Goal: Task Accomplishment & Management: Manage account settings

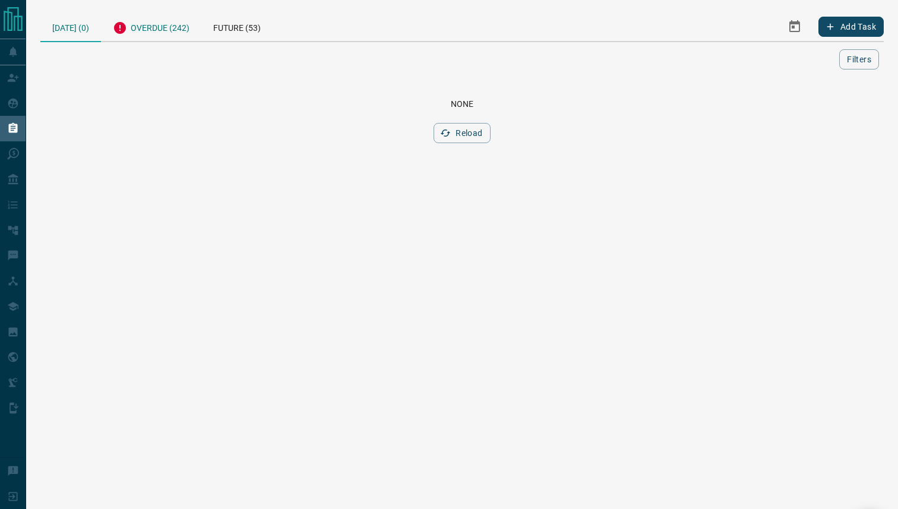
click at [157, 29] on div "Overdue (242)" at bounding box center [151, 26] width 100 height 29
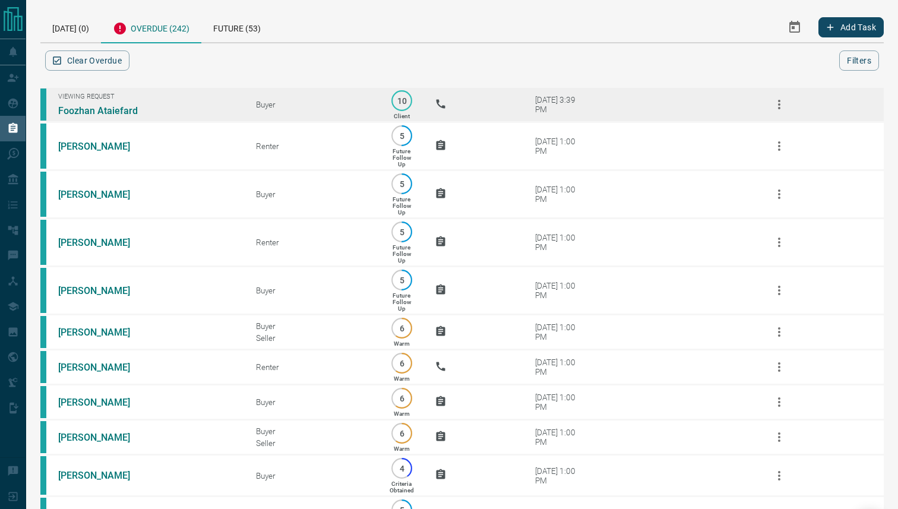
click at [784, 105] on icon "button" at bounding box center [779, 104] width 14 height 14
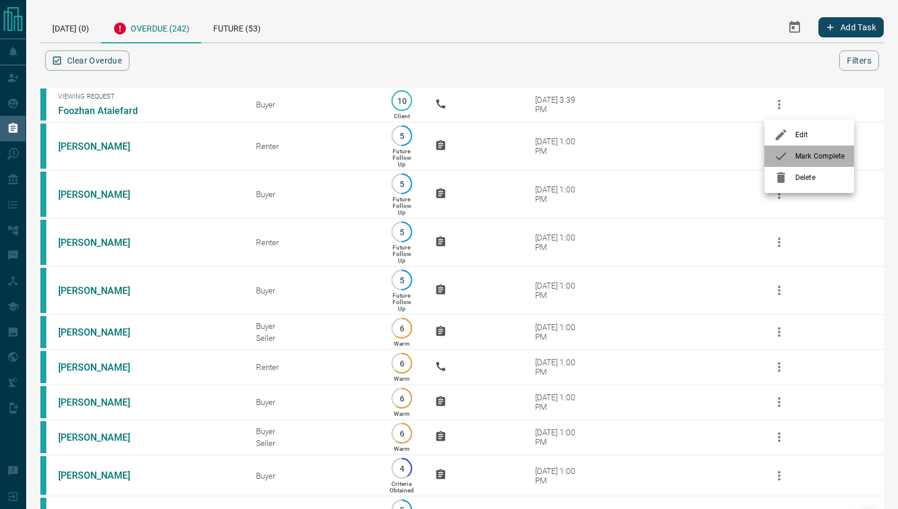
click at [796, 156] on span "Mark Complete" at bounding box center [820, 156] width 49 height 11
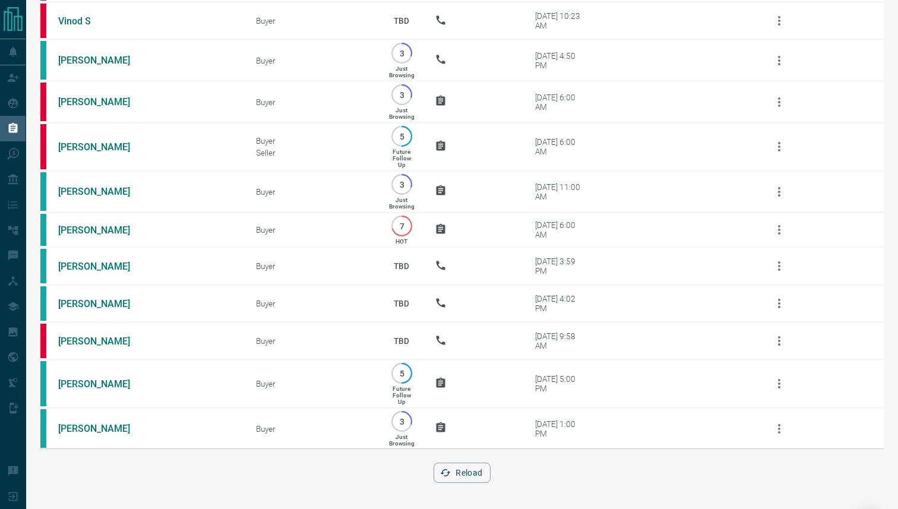
scroll to position [9683, 0]
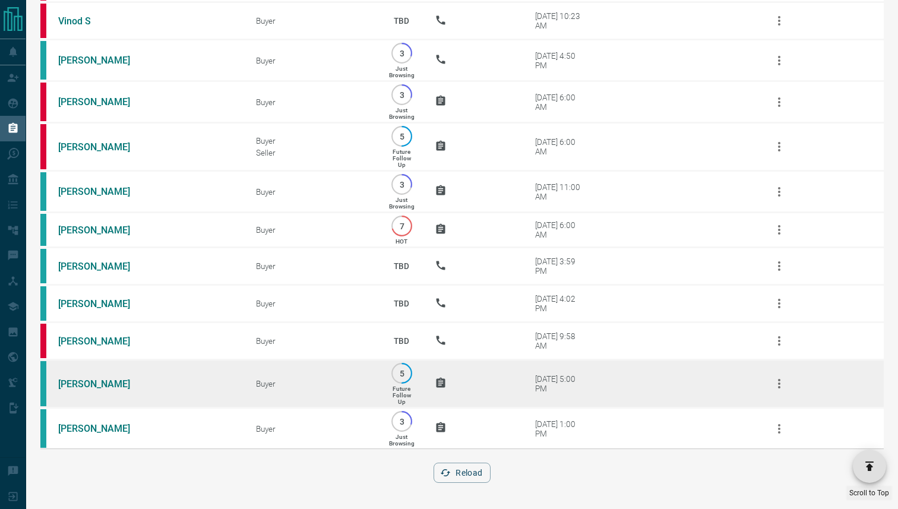
click at [781, 380] on icon "button" at bounding box center [779, 384] width 14 height 14
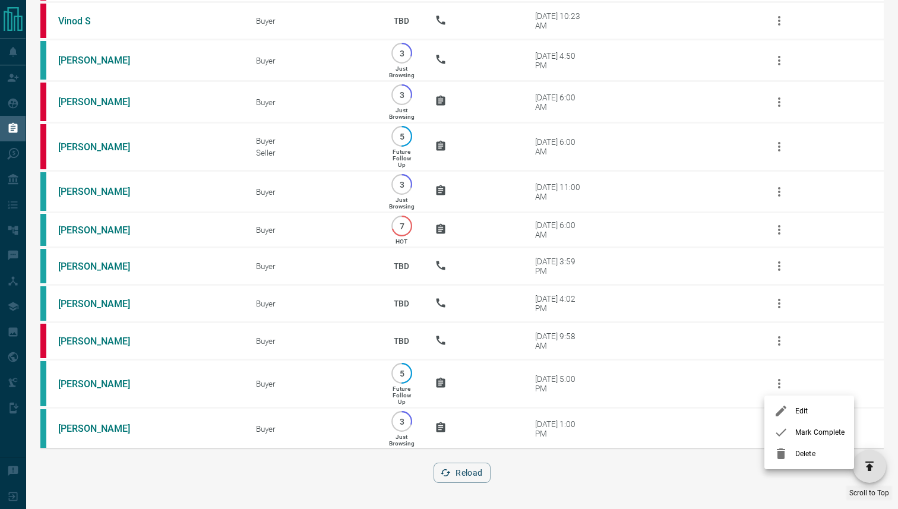
click at [476, 469] on div at bounding box center [449, 254] width 898 height 509
click at [469, 473] on button "Reload" at bounding box center [462, 473] width 56 height 20
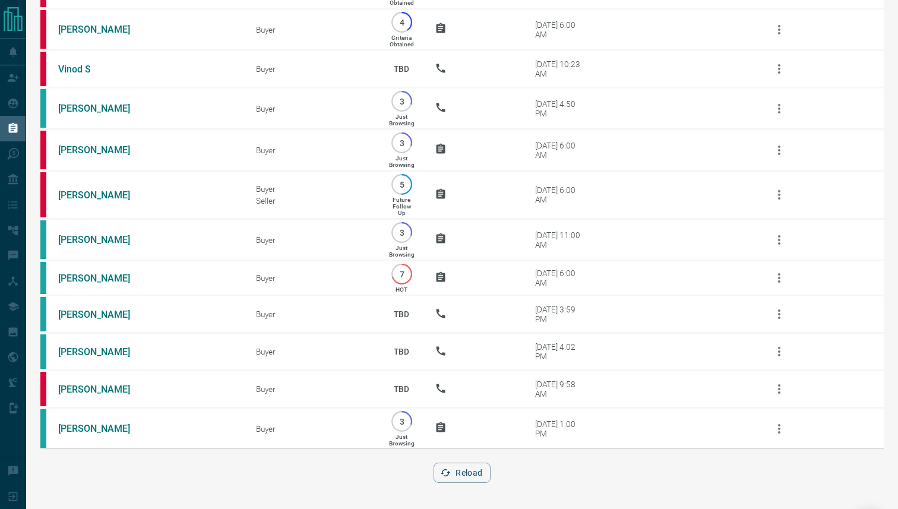
scroll to position [9597, 0]
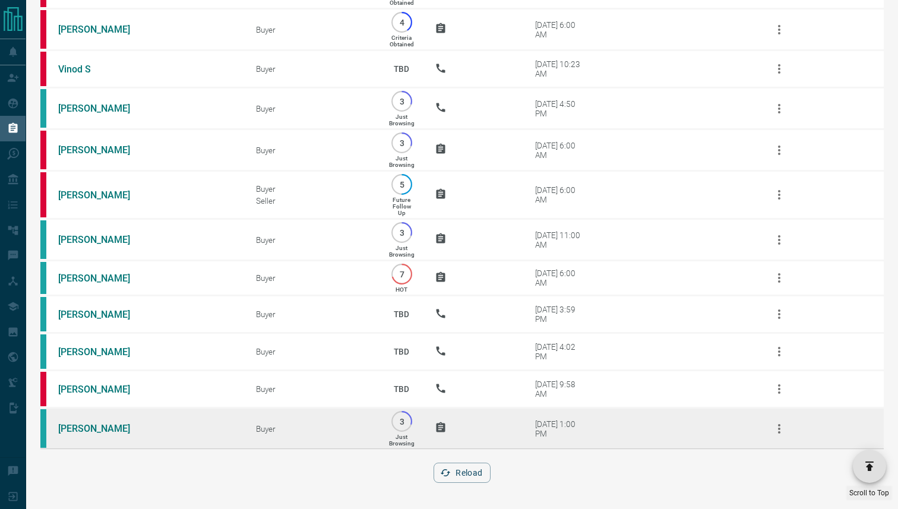
click at [561, 422] on div "[DATE] 1:00 PM" at bounding box center [560, 428] width 51 height 19
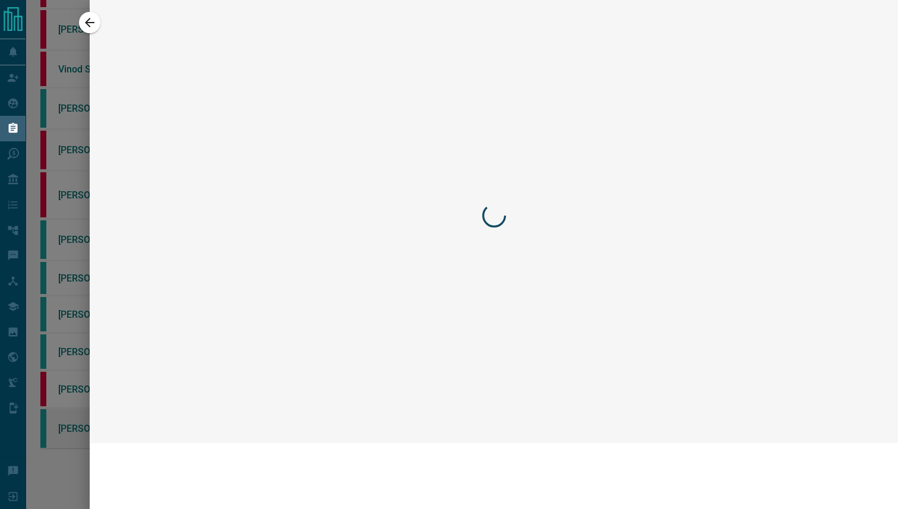
scroll to position [9523, 0]
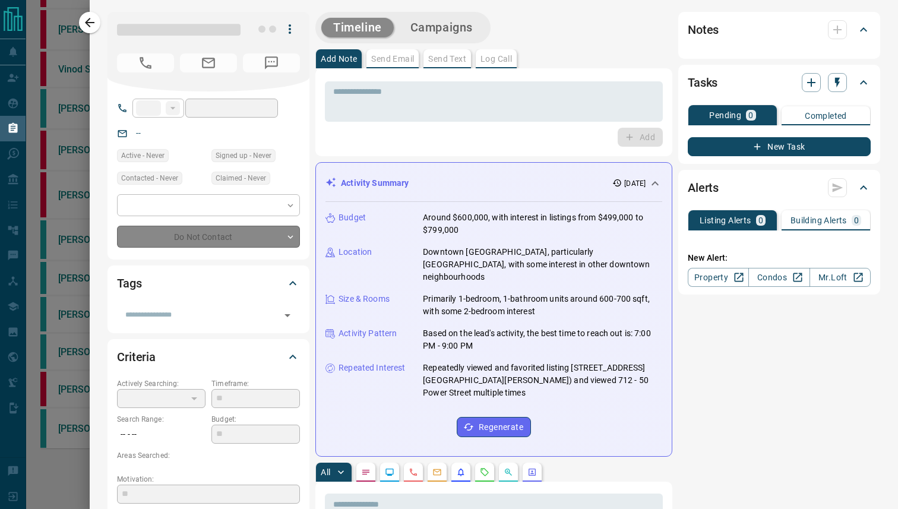
type input "**"
type input "**********"
type input "*"
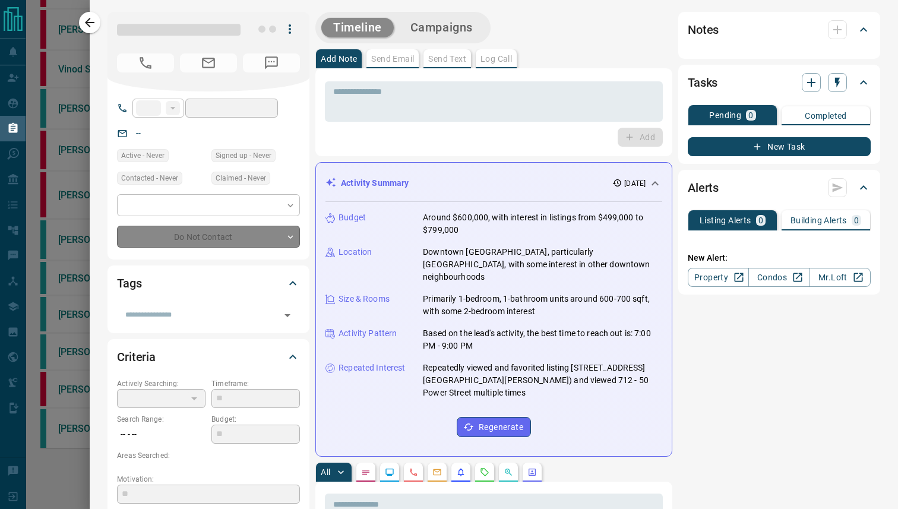
type input "**********"
type input "*********"
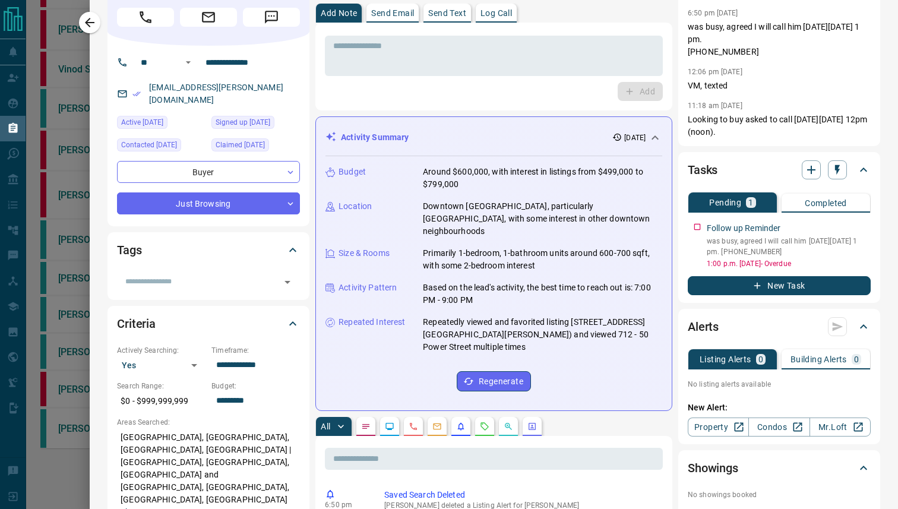
scroll to position [0, 0]
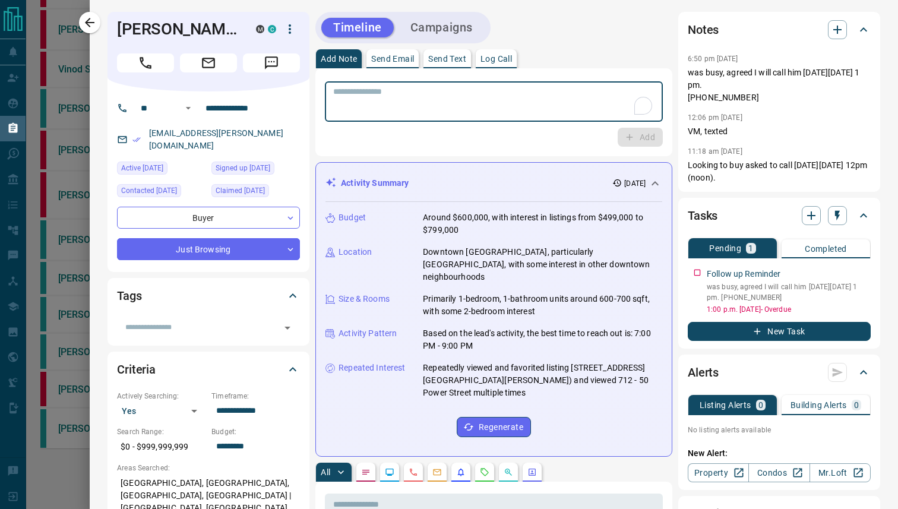
click at [591, 112] on textarea "To enrich screen reader interactions, please activate Accessibility in Grammarl…" at bounding box center [493, 102] width 321 height 30
type textarea "**"
click at [633, 136] on icon "button" at bounding box center [629, 137] width 11 height 11
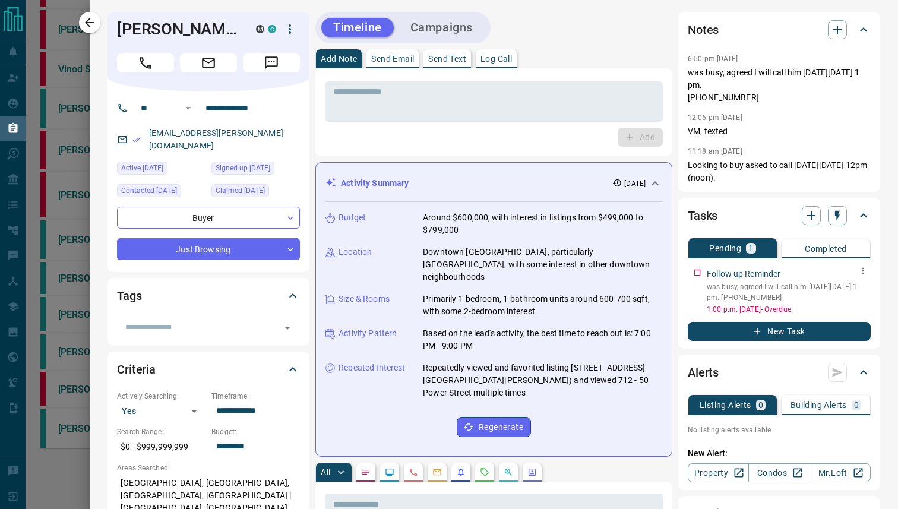
click at [868, 273] on button "button" at bounding box center [863, 270] width 15 height 15
click at [850, 296] on li "Edit" at bounding box center [845, 294] width 52 height 18
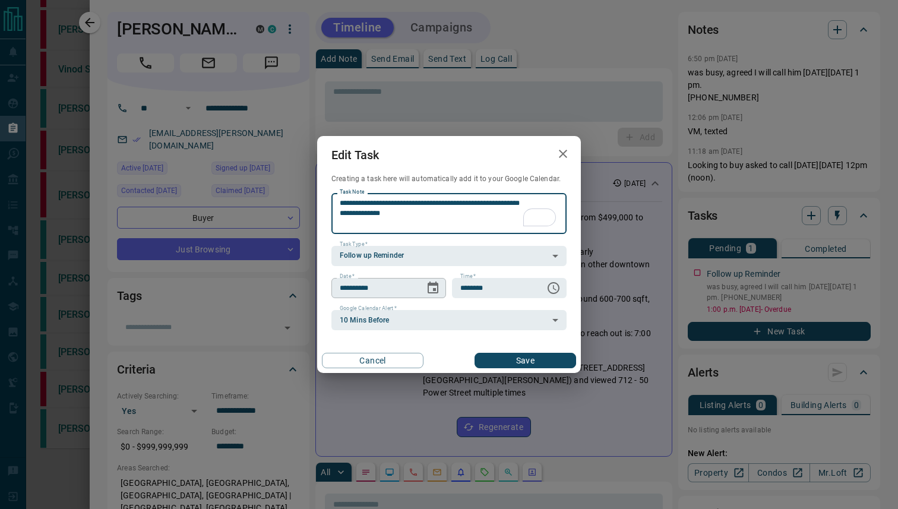
click at [439, 288] on icon "Choose date, selected date is Sep 15, 2025" at bounding box center [433, 288] width 14 height 14
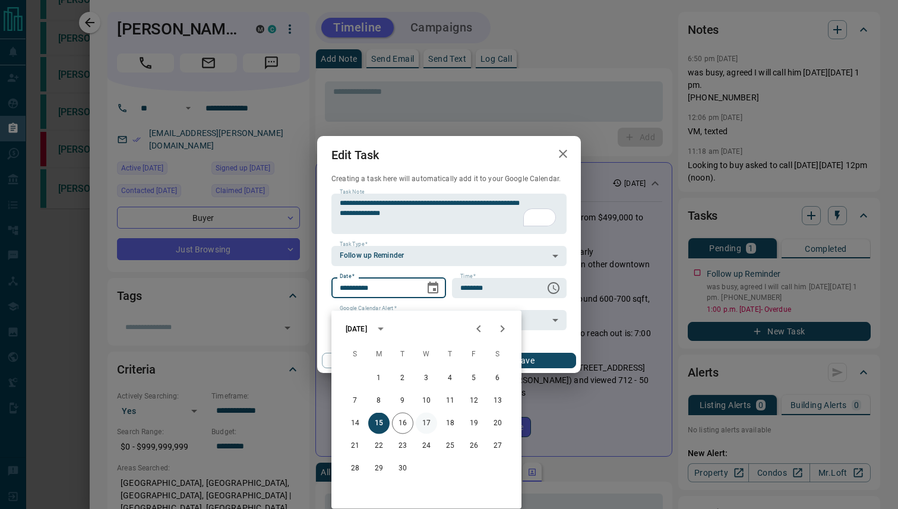
click at [427, 413] on button "17" at bounding box center [426, 423] width 21 height 21
type input "**********"
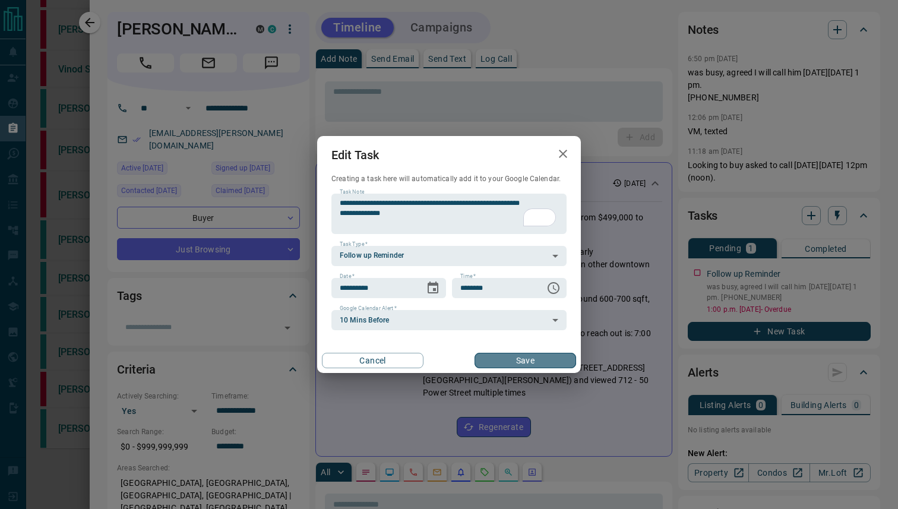
click at [545, 361] on button "Save" at bounding box center [526, 360] width 102 height 15
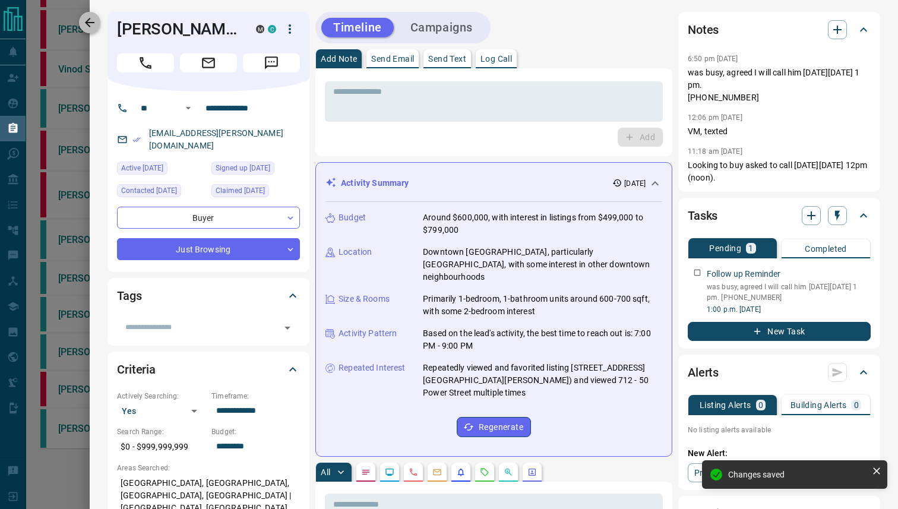
click at [90, 21] on icon "button" at bounding box center [90, 22] width 14 height 14
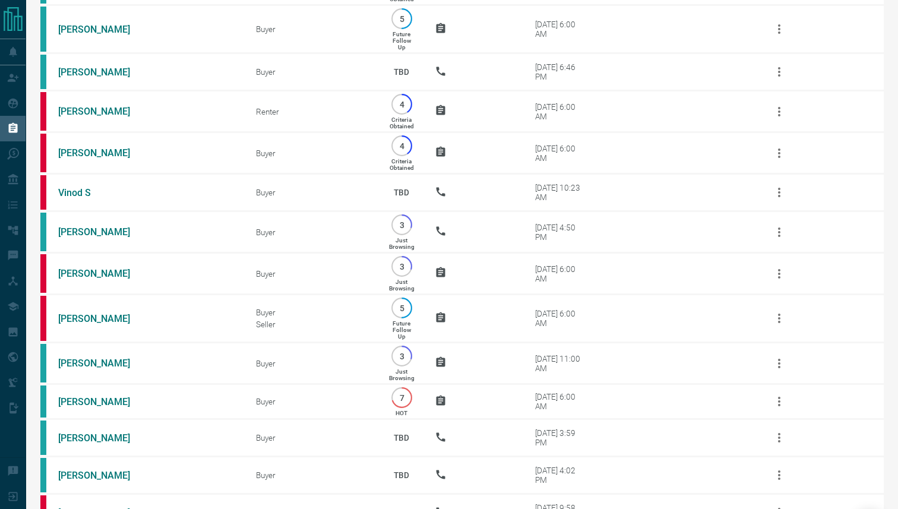
scroll to position [9207, 0]
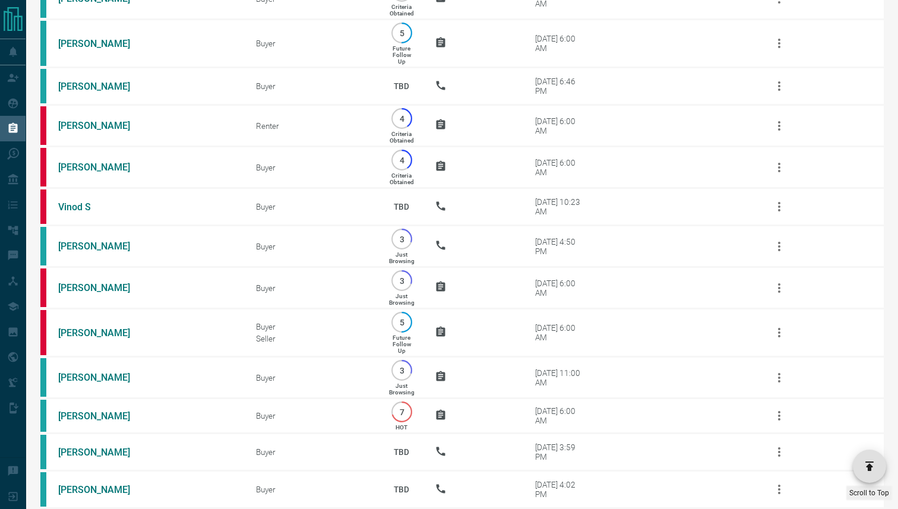
click at [788, 206] on icon at bounding box center [781, 201] width 14 height 14
click at [785, 125] on icon at bounding box center [781, 122] width 14 height 14
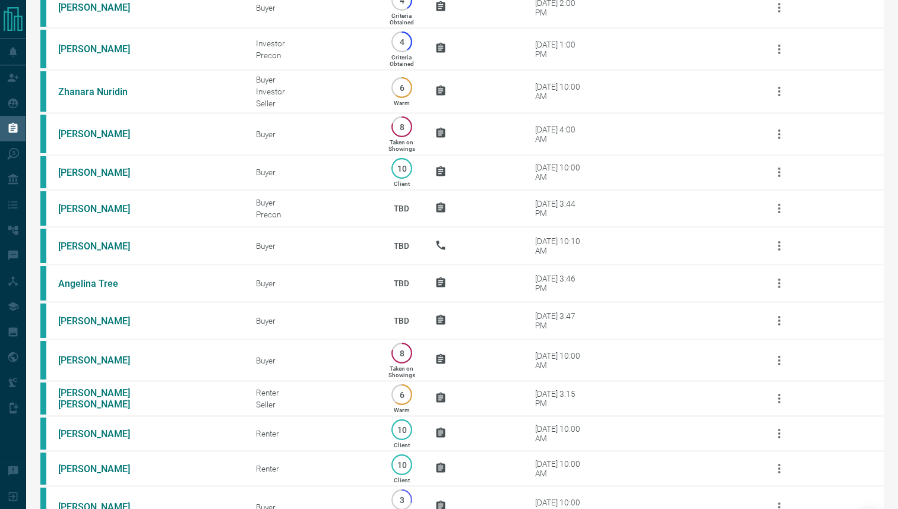
scroll to position [8177, 0]
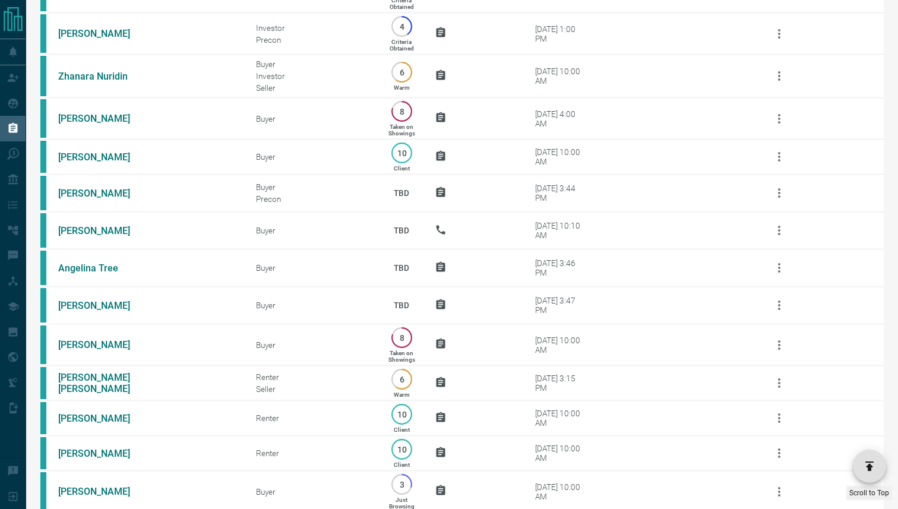
click at [804, 173] on span "Mark Complete" at bounding box center [820, 174] width 49 height 11
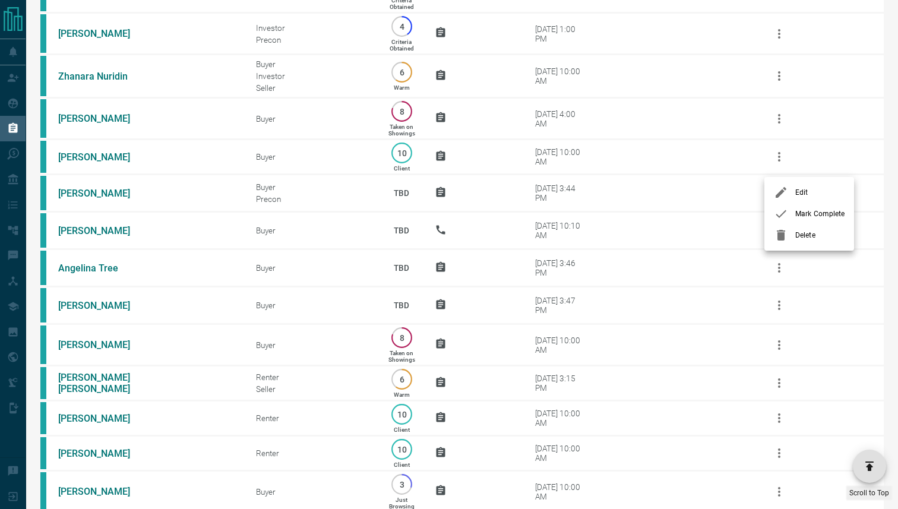
click at [793, 218] on div at bounding box center [784, 214] width 21 height 14
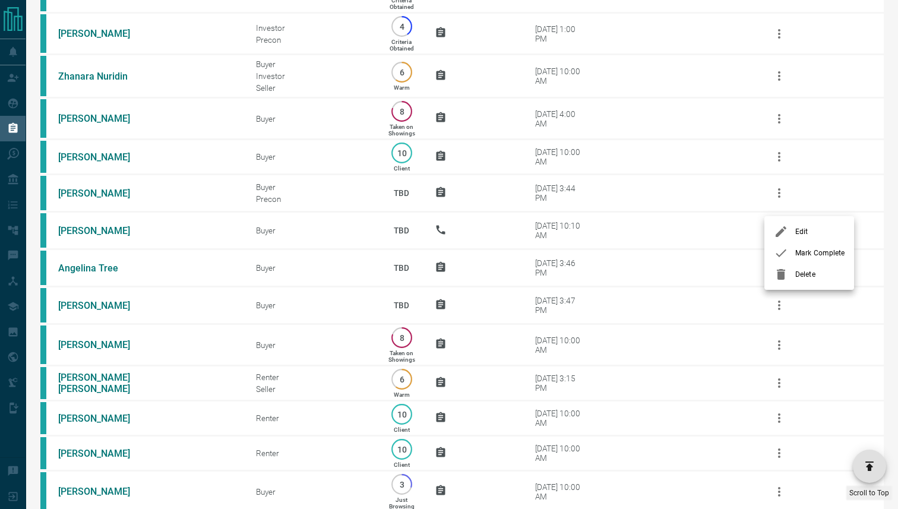
click at [791, 250] on div at bounding box center [784, 253] width 21 height 14
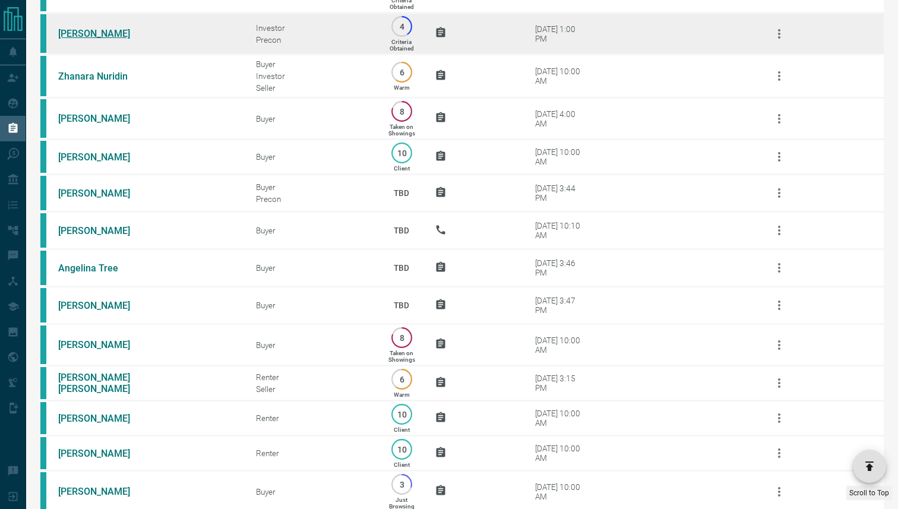
click at [89, 39] on link "[PERSON_NAME]" at bounding box center [102, 33] width 89 height 11
click at [775, 41] on icon "button" at bounding box center [779, 34] width 14 height 14
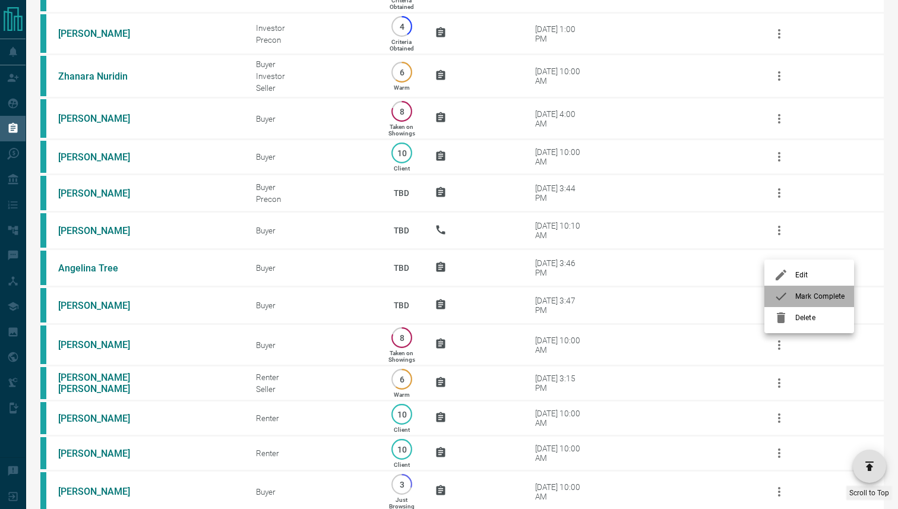
click at [791, 295] on div at bounding box center [784, 296] width 21 height 14
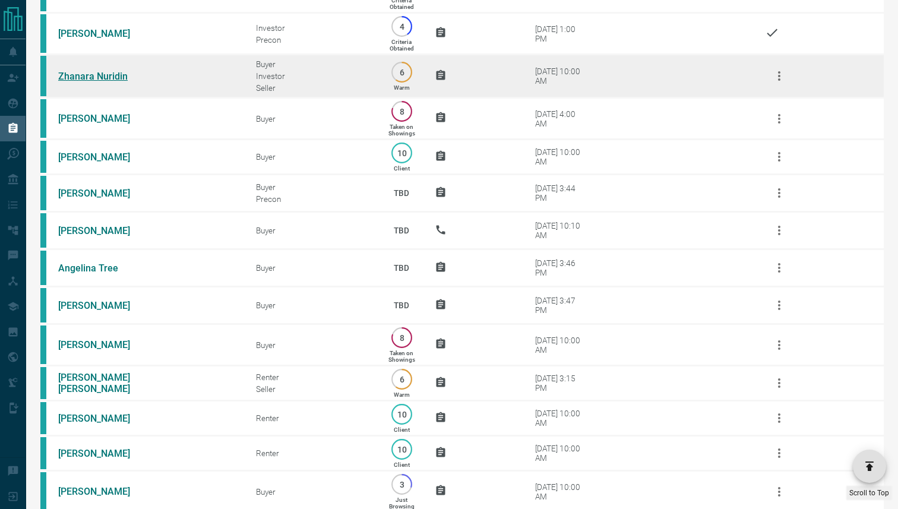
click at [119, 82] on link "Zhanara Nuridin" at bounding box center [102, 76] width 89 height 11
click at [780, 83] on icon "button" at bounding box center [779, 76] width 14 height 14
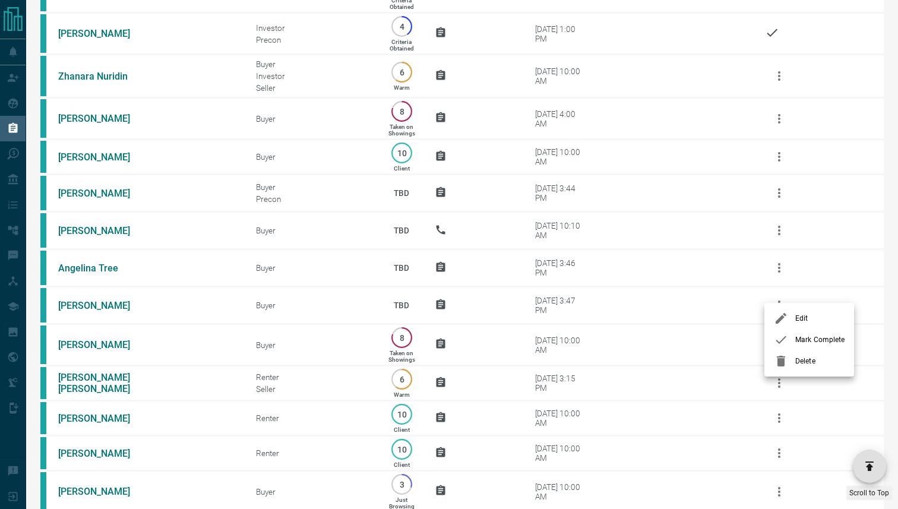
click at [789, 336] on div at bounding box center [784, 340] width 21 height 14
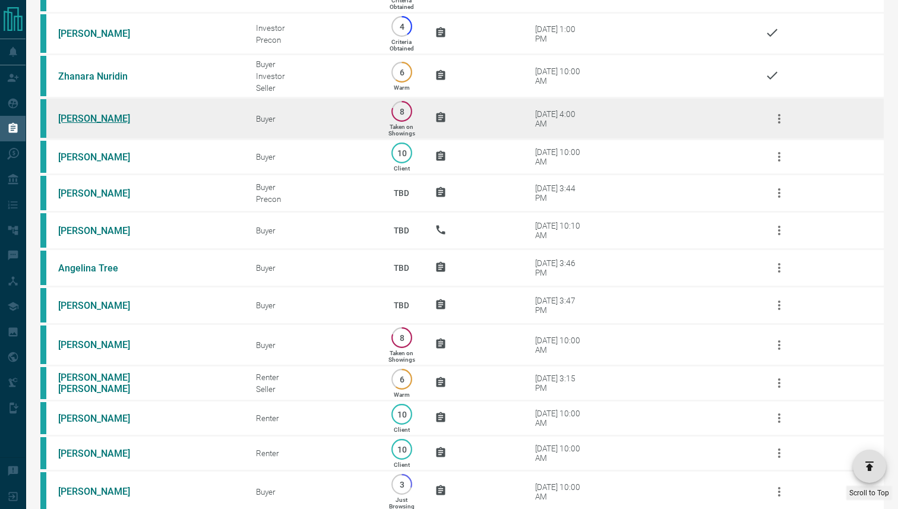
click at [105, 124] on link "[PERSON_NAME]" at bounding box center [102, 118] width 89 height 11
click at [781, 126] on icon "button" at bounding box center [779, 119] width 14 height 14
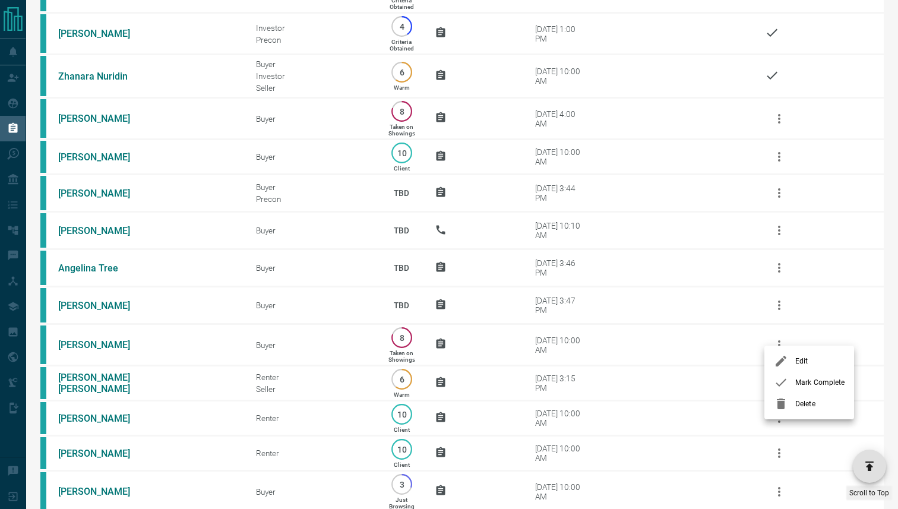
click at [784, 381] on icon at bounding box center [781, 383] width 11 height 8
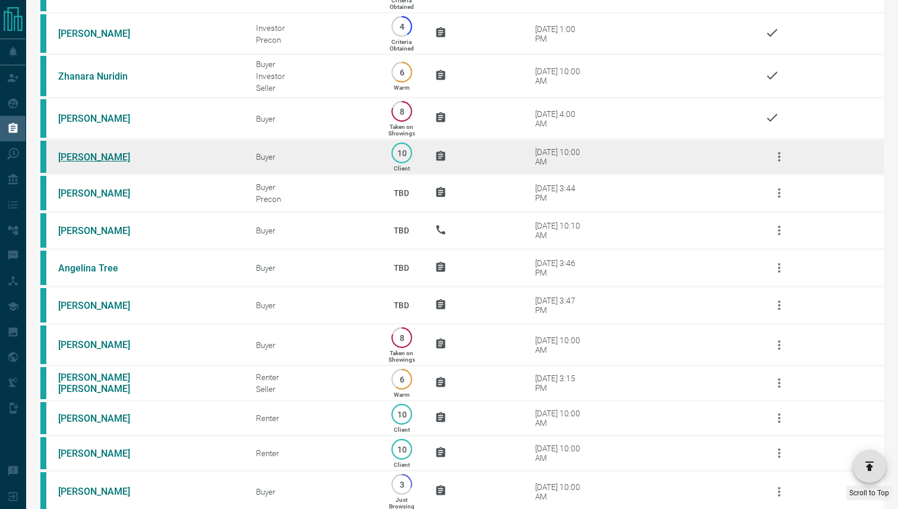
click at [100, 163] on link "[PERSON_NAME]" at bounding box center [102, 157] width 89 height 11
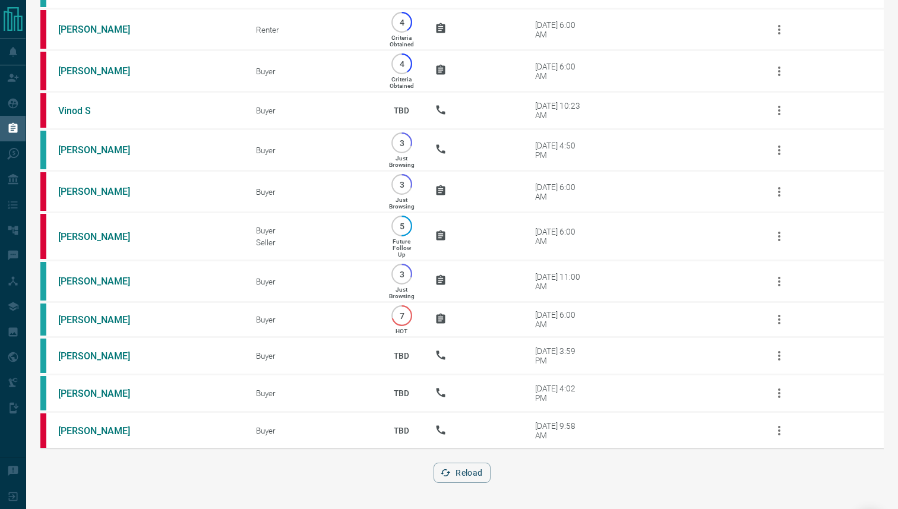
scroll to position [9554, 0]
click at [466, 477] on button "Reload" at bounding box center [462, 473] width 56 height 20
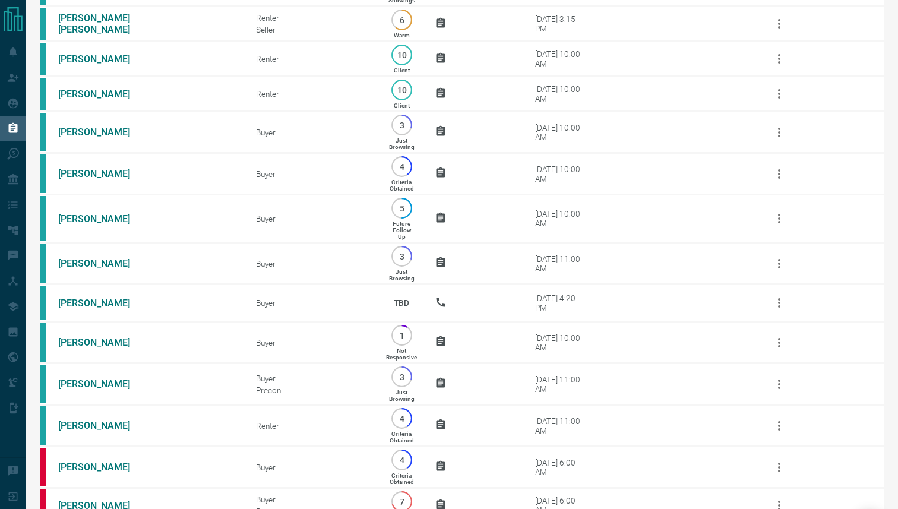
scroll to position [9180, 0]
